Goal: Transaction & Acquisition: Purchase product/service

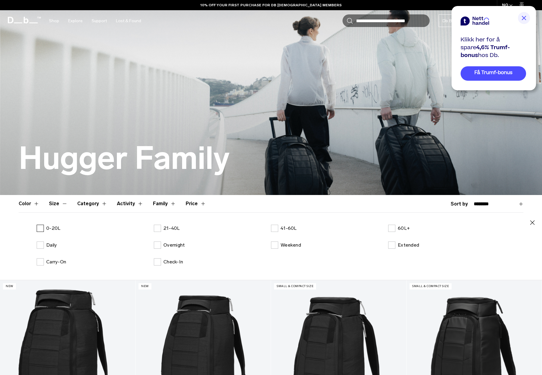
click at [42, 228] on label "0-20L" at bounding box center [49, 228] width 24 height 7
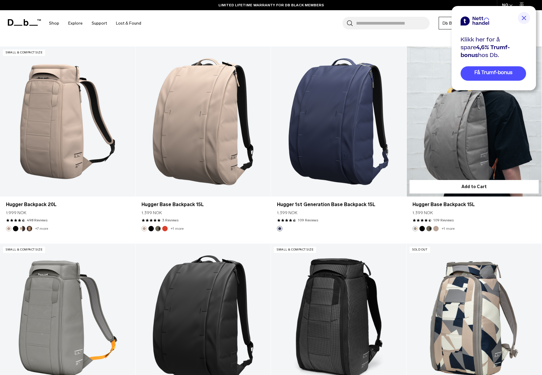
scroll to position [651, 0]
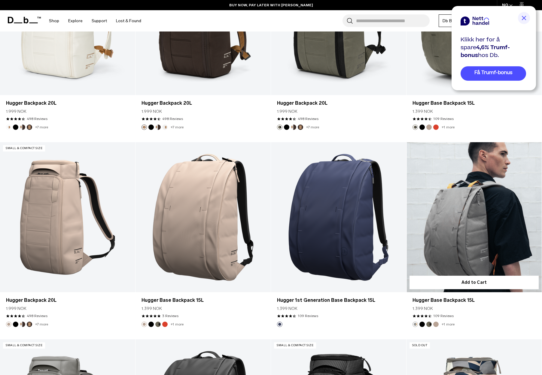
click at [445, 252] on link "Hugger Base Backpack 15L" at bounding box center [473, 217] width 135 height 150
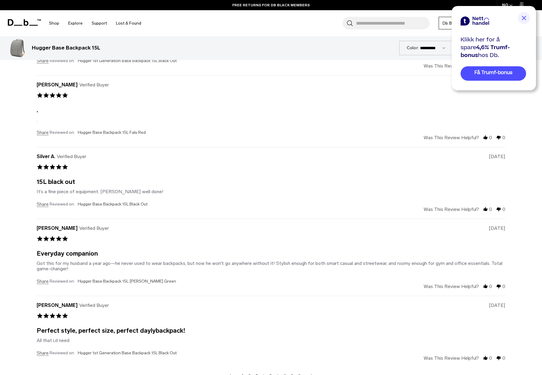
scroll to position [1973, 0]
